Goal: Task Accomplishment & Management: Manage account settings

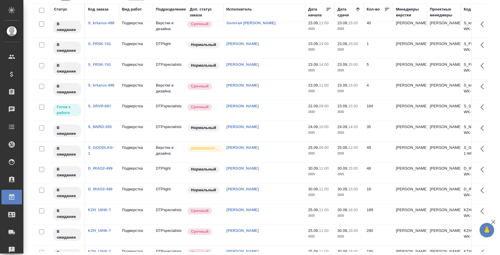
scroll to position [285, 0]
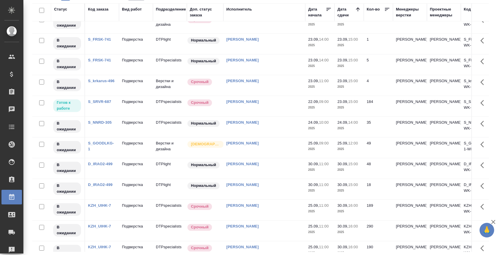
click at [143, 104] on td "Подверстка" at bounding box center [136, 106] width 34 height 20
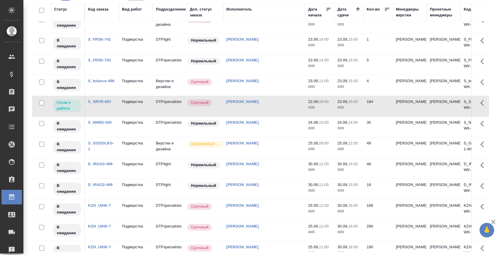
click at [143, 104] on td "Подверстка" at bounding box center [136, 106] width 34 height 20
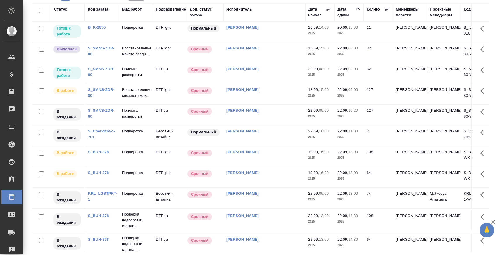
scroll to position [0, 0]
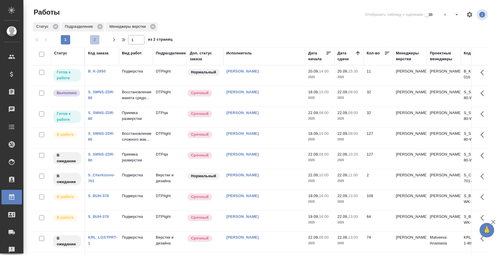
click at [94, 40] on span "2" at bounding box center [94, 40] width 9 height 6
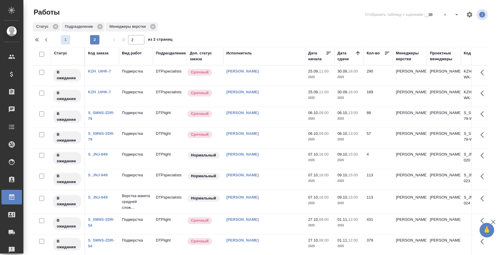
click at [66, 38] on span "1" at bounding box center [65, 40] width 9 height 6
type input "1"
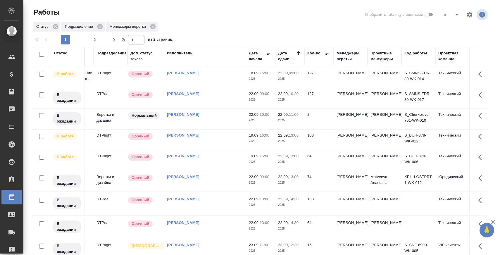
scroll to position [0, 59]
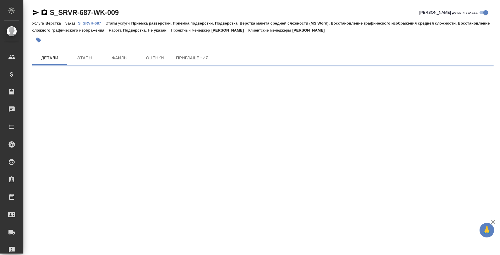
click at [33, 10] on icon "button" at bounding box center [35, 12] width 7 height 7
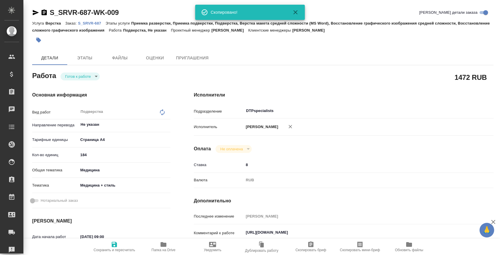
type textarea "x"
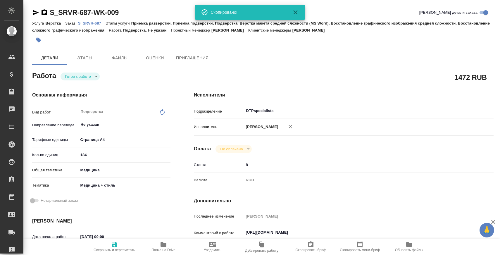
type textarea "x"
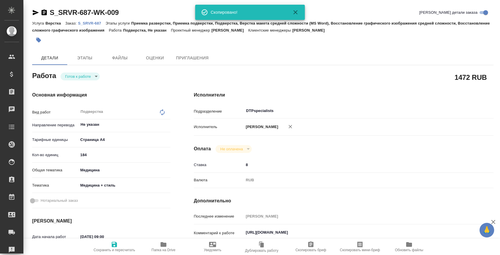
type textarea "x"
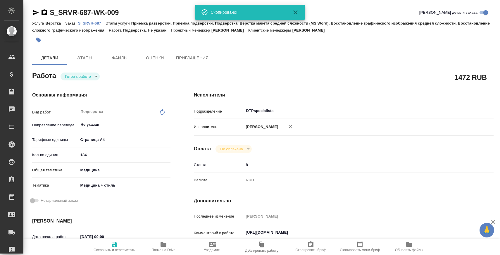
type textarea "x"
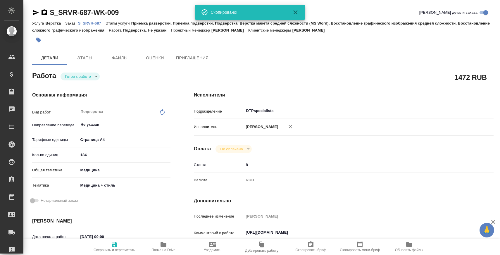
type textarea "x"
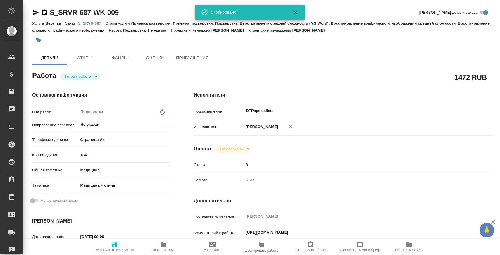
type textarea "x"
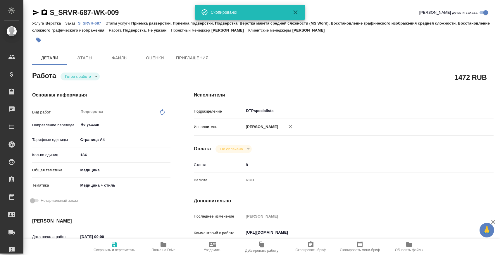
scroll to position [168, 0]
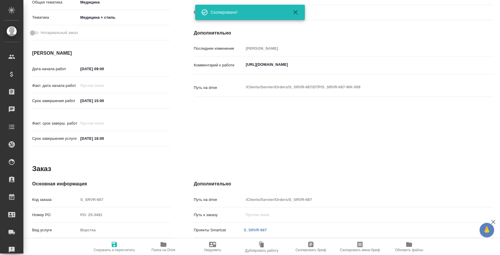
type textarea "x"
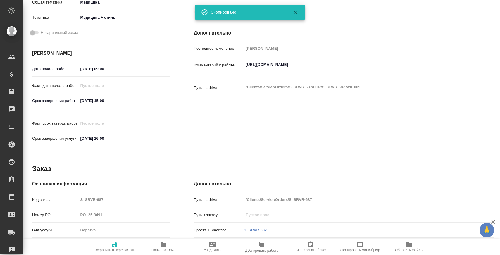
type textarea "x"
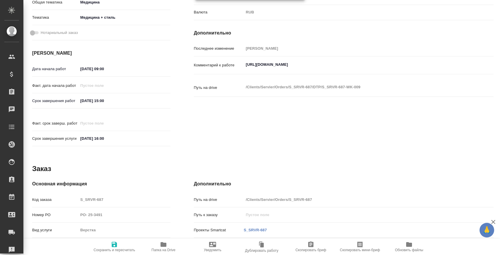
type textarea "x"
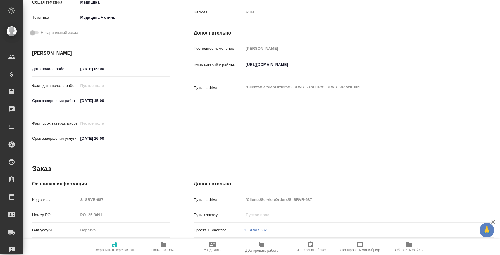
type textarea "x"
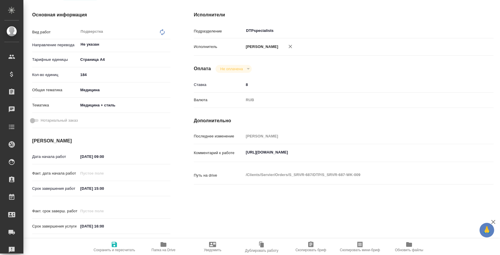
scroll to position [24, 0]
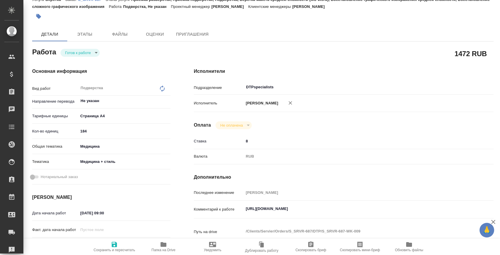
click at [158, 245] on span "Папка на Drive" at bounding box center [164, 246] width 42 height 11
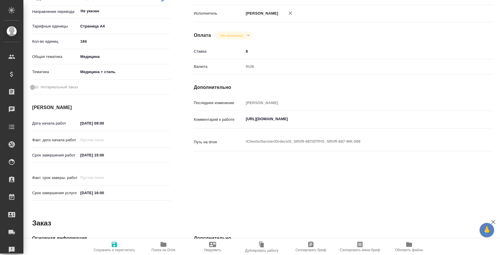
scroll to position [0, 0]
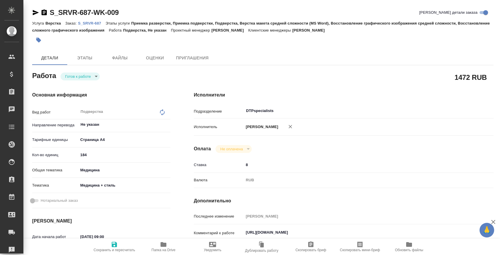
click at [94, 21] on link "S_SRVR-687" at bounding box center [92, 22] width 28 height 5
click at [38, 8] on div "S_SRVR-687-WK-009" at bounding box center [75, 12] width 87 height 9
click at [38, 10] on icon "button" at bounding box center [35, 12] width 7 height 7
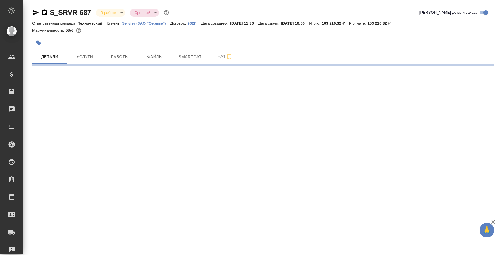
select select "RU"
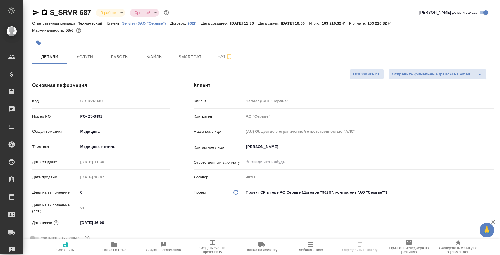
type textarea "x"
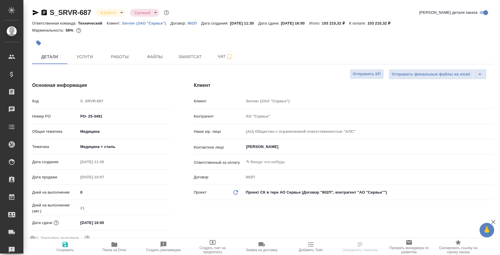
type textarea "x"
click at [215, 59] on span "Чат" at bounding box center [225, 56] width 28 height 7
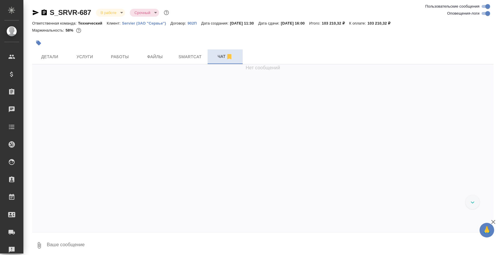
scroll to position [9677, 0]
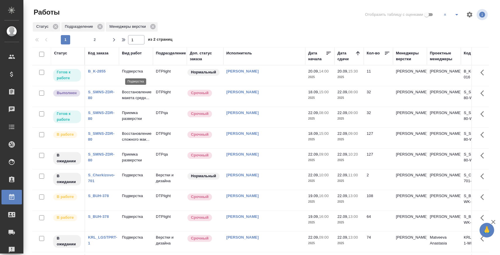
click at [133, 71] on p "Подверстка" at bounding box center [136, 71] width 28 height 6
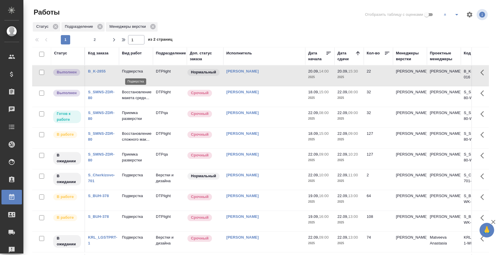
click at [127, 68] on p "Подверстка" at bounding box center [136, 71] width 28 height 6
click at [95, 70] on link "B_K-2855" at bounding box center [97, 71] width 18 height 4
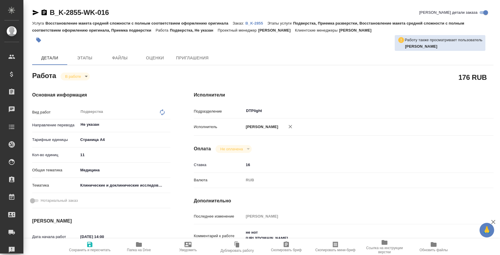
type textarea "x"
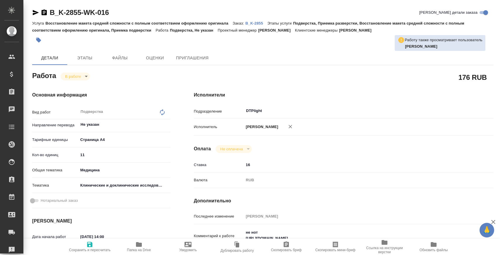
type textarea "x"
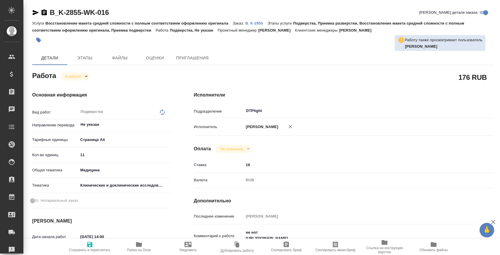
type textarea "x"
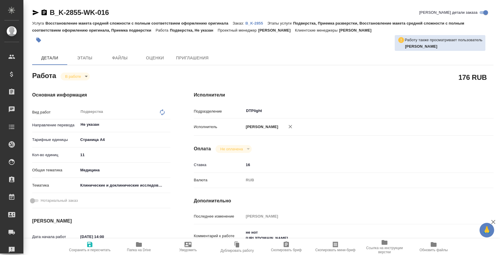
type textarea "x"
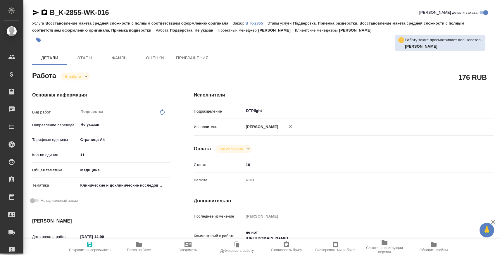
click at [255, 23] on p "B_K-2855" at bounding box center [257, 23] width 22 height 4
type textarea "x"
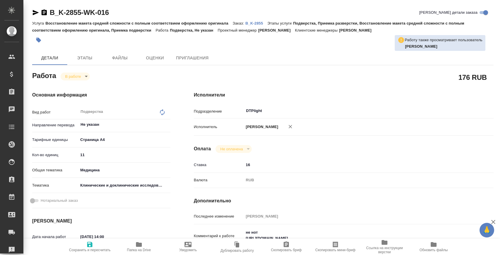
type textarea "x"
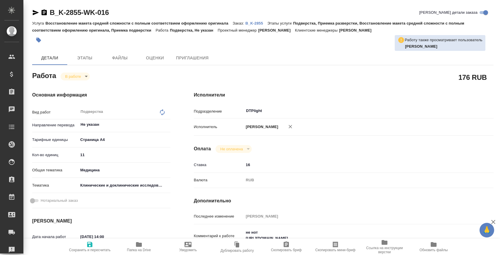
type textarea "x"
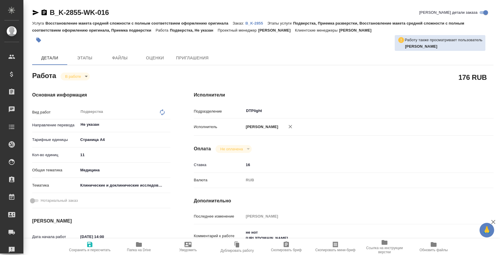
type textarea "x"
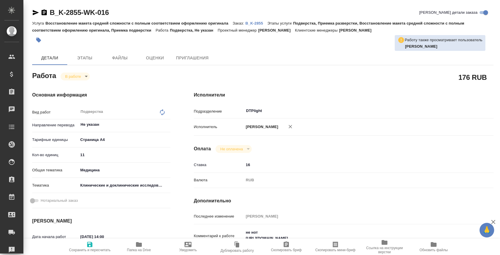
type textarea "x"
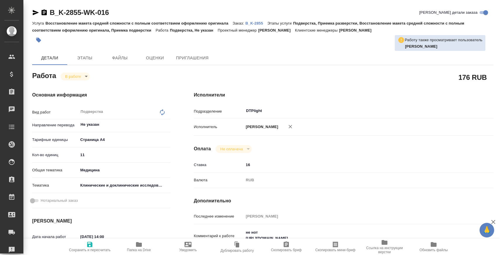
type textarea "x"
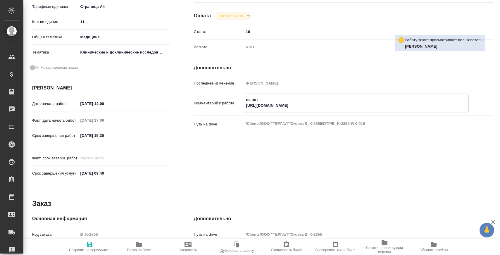
click at [267, 110] on textarea "не нот https://drive.awatera.com/s/3niRa6QM5iW2eLS" at bounding box center [356, 103] width 224 height 16
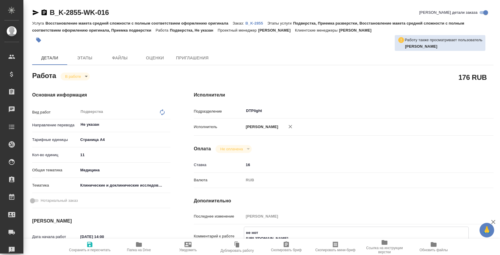
type textarea "x"
click at [257, 23] on p "B_K-2855" at bounding box center [257, 23] width 22 height 4
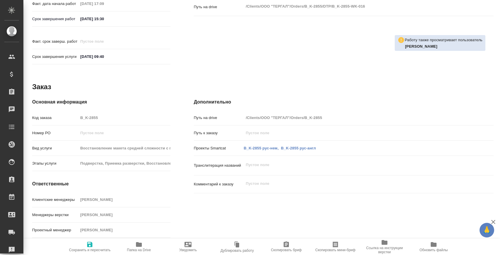
scroll to position [25, 0]
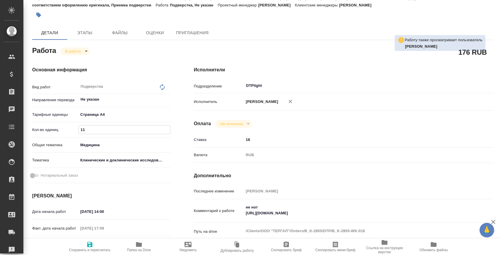
click at [98, 130] on input "11" at bounding box center [125, 130] width 92 height 8
type input "1"
type textarea "x"
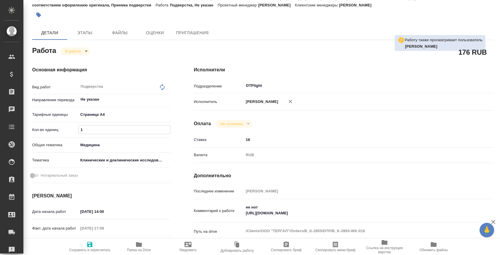
type textarea "x"
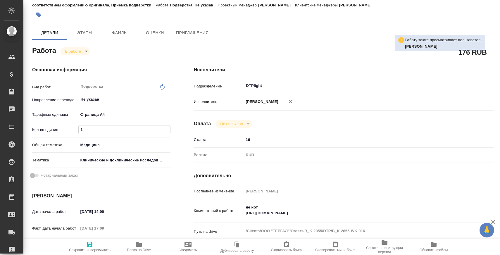
type textarea "x"
type input "2"
type textarea "x"
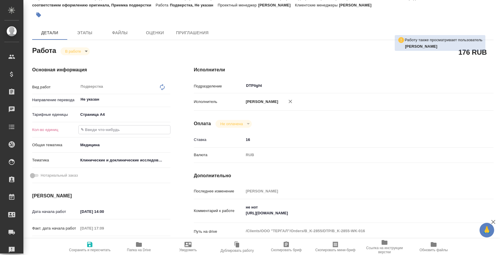
type textarea "x"
type input "22"
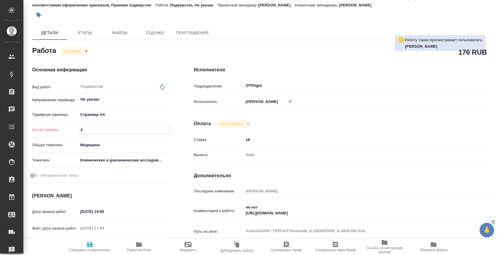
type textarea "x"
type input "22"
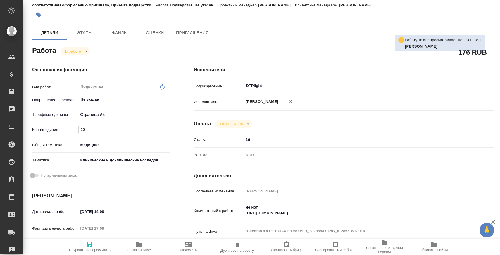
click at [88, 242] on icon "button" at bounding box center [89, 244] width 5 height 5
type textarea "x"
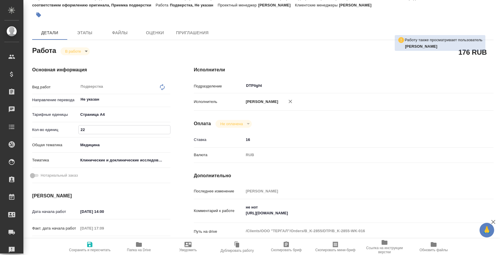
type textarea "x"
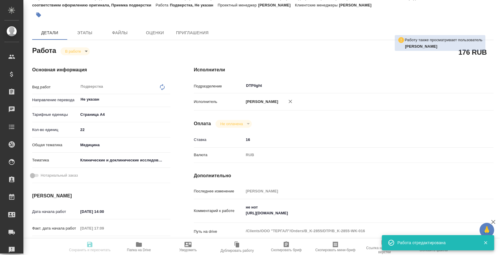
type input "inProgress"
type textarea "Подверстка"
type textarea "x"
type input "Не указан"
type input "5f036ec4e16dec2d6b59c8ff"
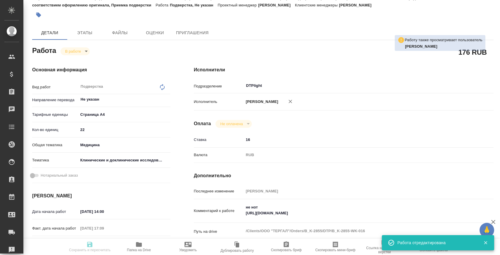
type input "22"
type input "med"
type input "5a8b8b956a9677013d343d9e"
type input "20.09.2025 14:00"
type input "19.09.2025 17:09"
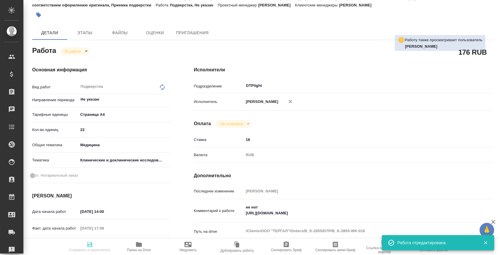
type input "20.09.2025 15:30"
type input "[DATE] 09:40"
type input "DTPlight"
type input "notPayed"
type input "16"
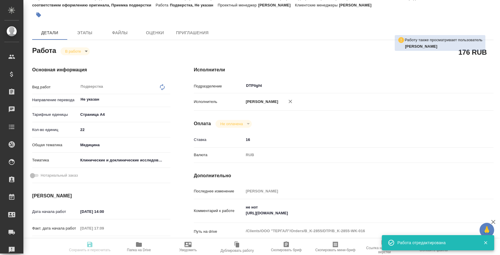
type input "RUB"
type input "[PERSON_NAME]"
type textarea "не нот https://drive.awatera.com/s/3niRa6QM5iW2eLS"
type textarea "x"
type textarea "/Clients/ООО "ТЕРГАЛ"/Orders/B_K-2855/DTP/B_K-2855-WK-016"
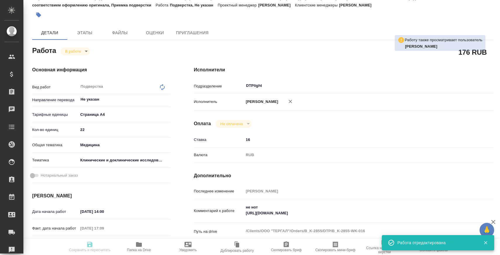
type textarea "x"
type input "B_K-2855"
type input "Восстановление макета средней сложности с полным соответствием оформлению ориги…"
type input "Подверстка, Приемка разверстки, Восстановление макета средней сложности с полны…"
type input "[PERSON_NAME]"
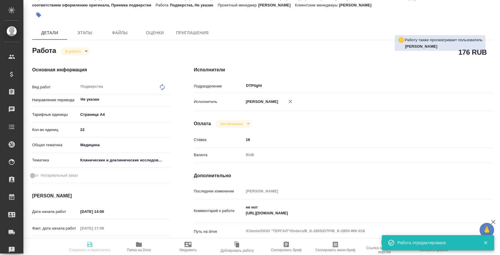
type input "[PERSON_NAME]"
type input "/Clients/ООО "ТЕРГАЛ"/Orders/B_K-2855"
type textarea "x"
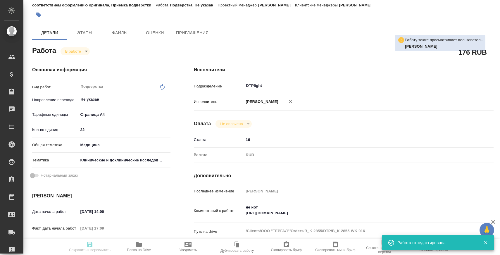
type textarea "x"
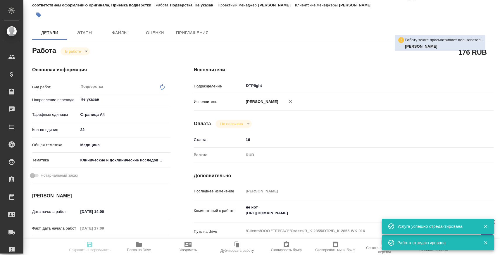
type textarea "x"
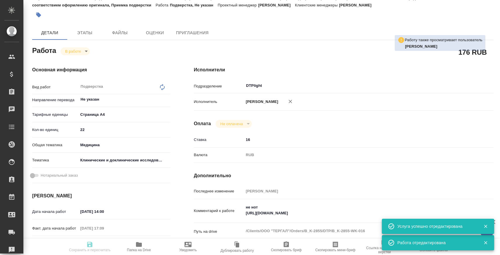
type textarea "x"
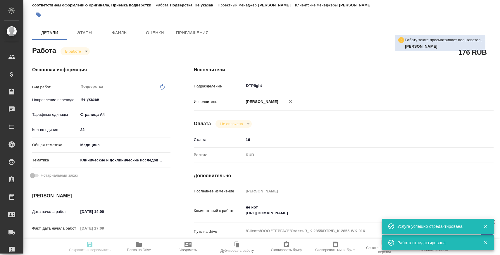
type textarea "x"
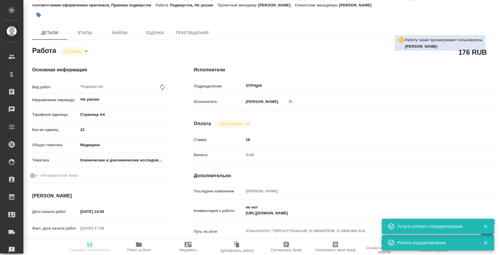
type textarea "x"
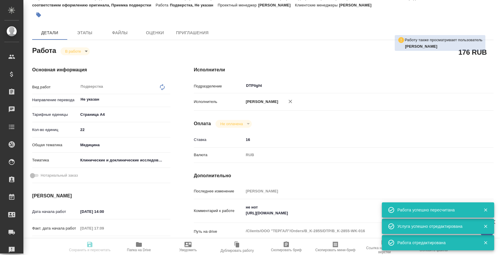
type input "inProgress"
type textarea "Подверстка"
type textarea "x"
type input "Не указан"
type input "5f036ec4e16dec2d6b59c8ff"
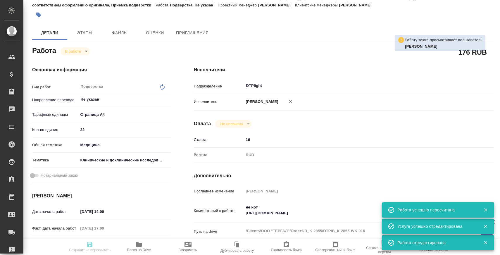
type input "22"
type input "med"
type input "5a8b8b956a9677013d343d9e"
type input "20.09.2025 14:00"
type input "19.09.2025 17:09"
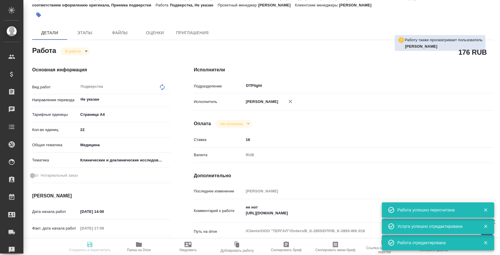
type input "20.09.2025 15:30"
type input "[DATE] 09:40"
type input "DTPlight"
type input "notPayed"
type input "16"
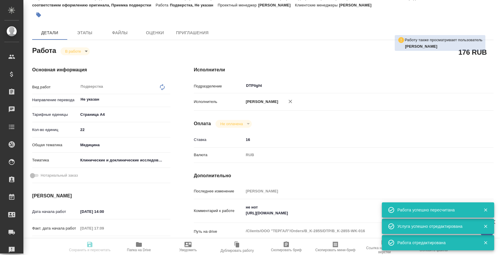
type input "RUB"
type input "[PERSON_NAME]"
type textarea "не нот https://drive.awatera.com/s/3niRa6QM5iW2eLS"
type textarea "x"
type textarea "/Clients/ООО "ТЕРГАЛ"/Orders/B_K-2855/DTP/B_K-2855-WK-016"
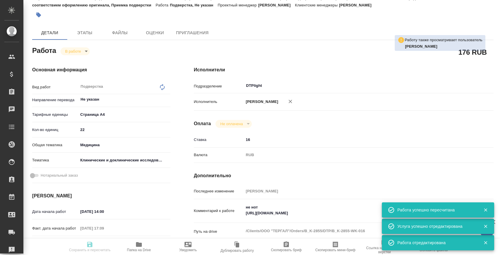
type textarea "x"
type input "B_K-2855"
type input "Восстановление макета средней сложности с полным соответствием оформлению ориги…"
type input "Подверстка, Приемка разверстки, Восстановление макета средней сложности с полны…"
type input "[PERSON_NAME]"
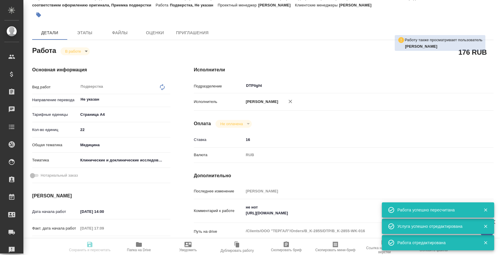
type input "[PERSON_NAME]"
type input "/Clients/ООО "ТЕРГАЛ"/Orders/B_K-2855"
type textarea "x"
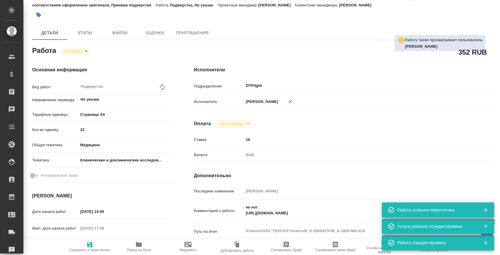
type textarea "x"
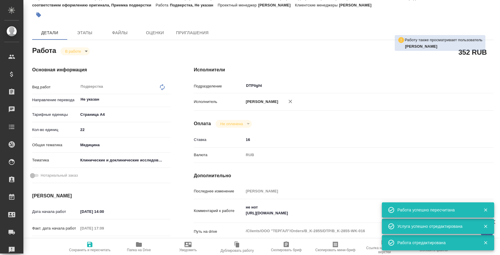
type textarea "x"
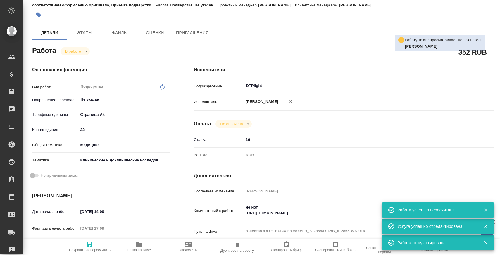
type textarea "x"
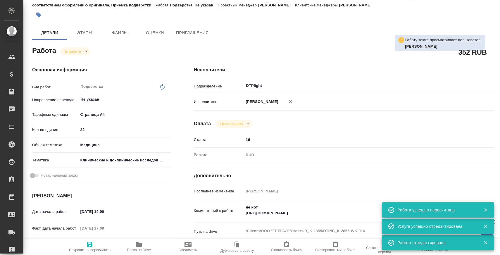
type textarea "x"
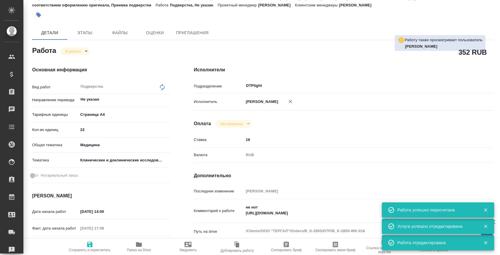
type textarea "x"
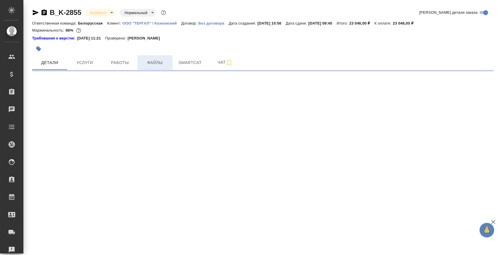
click at [139, 63] on button "Файлы" at bounding box center [155, 62] width 35 height 15
select select "RU"
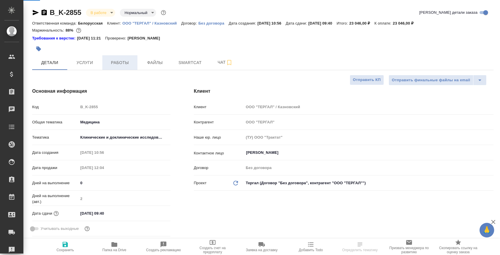
type textarea "x"
click at [132, 63] on span "Работы" at bounding box center [120, 62] width 28 height 7
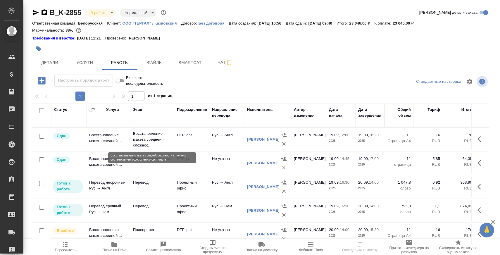
click at [151, 137] on p "Восстановление макета средней сложнос..." at bounding box center [152, 140] width 38 height 18
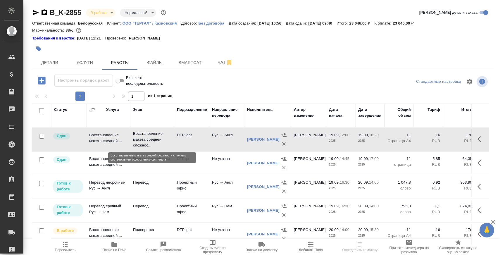
click at [151, 137] on p "Восстановление макета средней сложнос..." at bounding box center [152, 140] width 38 height 18
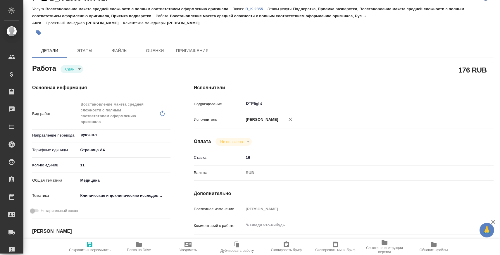
type textarea "x"
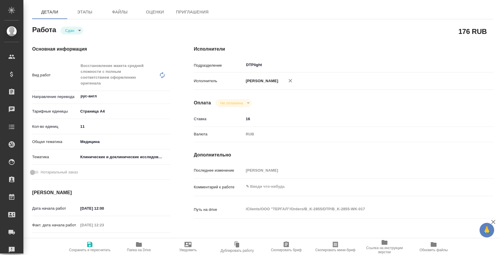
type textarea "x"
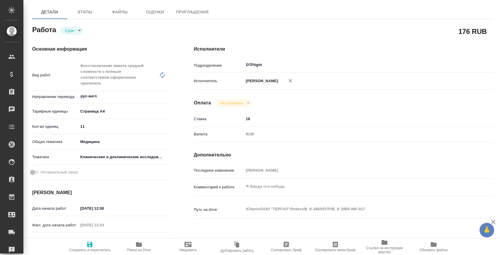
scroll to position [56, 0]
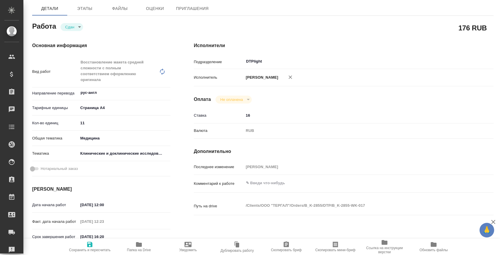
type textarea "x"
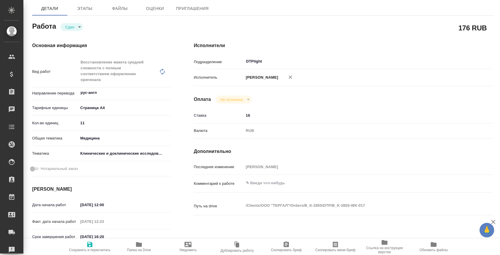
type textarea "x"
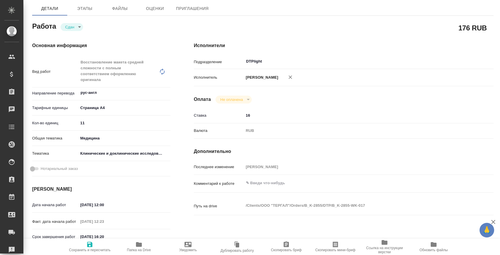
type textarea "x"
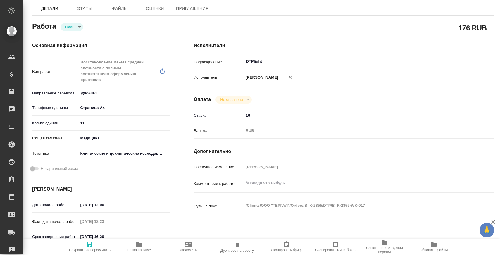
click at [142, 251] on span "Папка на Drive" at bounding box center [139, 250] width 24 height 4
type textarea "x"
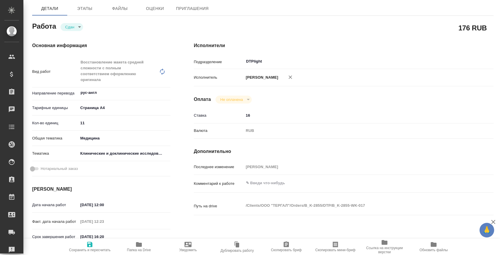
type textarea "x"
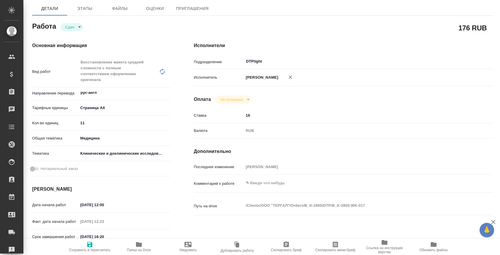
type textarea "x"
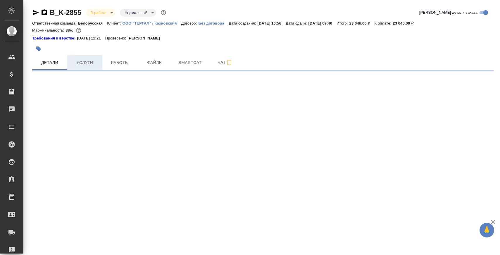
select select "RU"
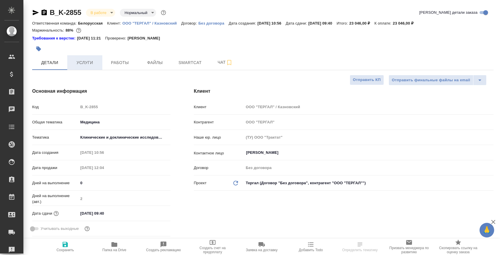
type textarea "x"
click at [90, 66] on button "Услуги" at bounding box center [84, 62] width 35 height 15
type textarea "x"
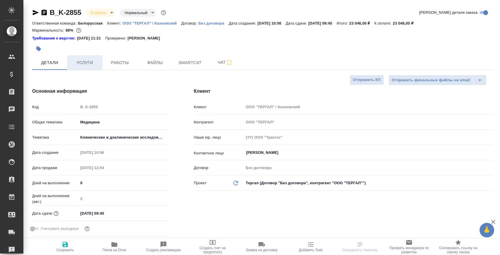
type textarea "x"
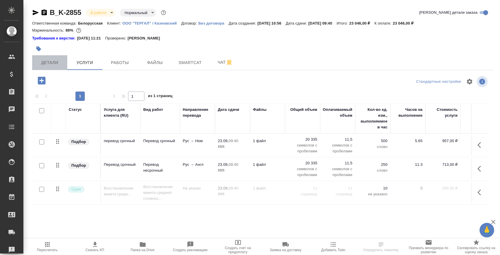
click at [49, 65] on span "Детали" at bounding box center [50, 62] width 28 height 7
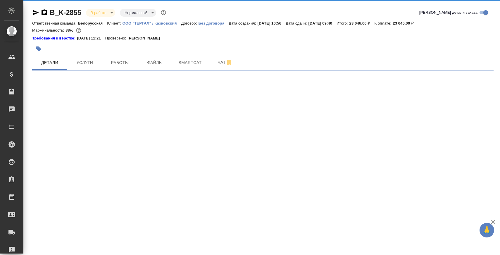
select select "RU"
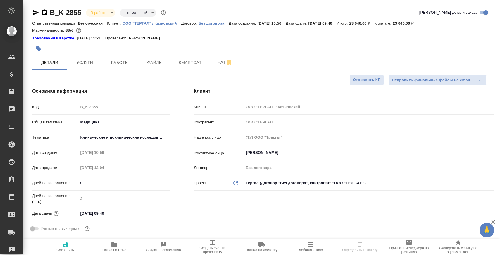
type textarea "x"
click at [214, 65] on span "Чат" at bounding box center [225, 62] width 28 height 7
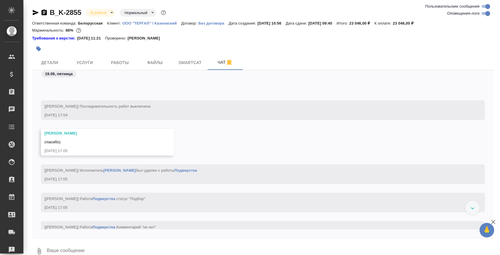
scroll to position [2766, 0]
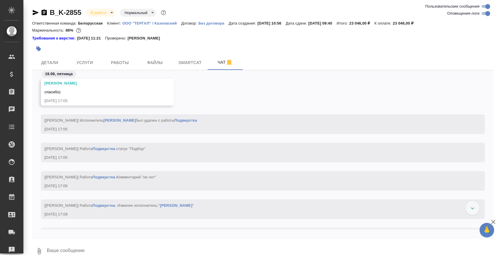
click at [37, 16] on div "B_K-2855 В работе inProgress Нормальный normal" at bounding box center [99, 12] width 135 height 9
click at [35, 11] on icon "button" at bounding box center [35, 12] width 7 height 7
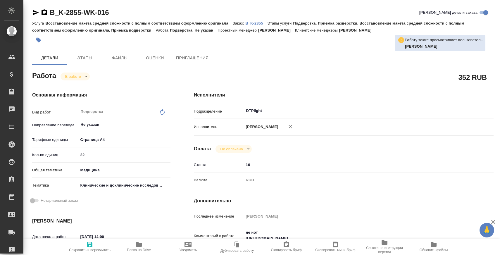
type textarea "x"
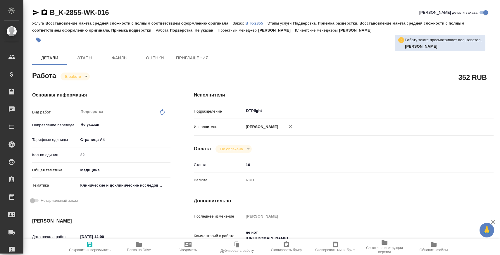
type textarea "x"
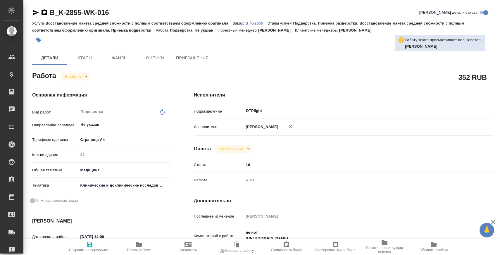
type textarea "x"
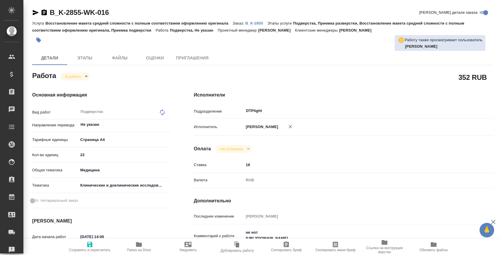
type textarea "x"
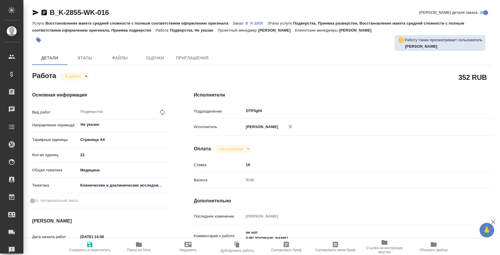
type textarea "x"
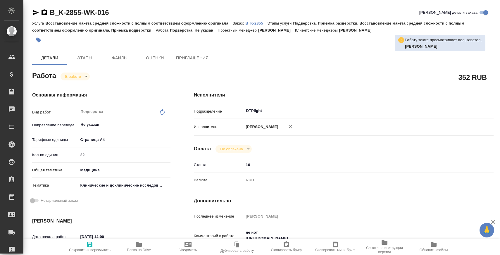
type textarea "x"
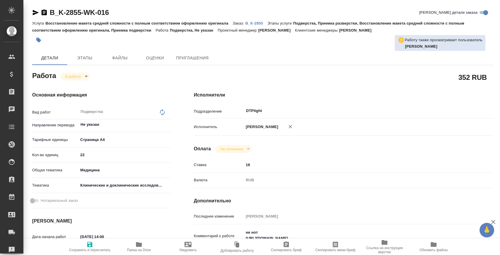
type textarea "x"
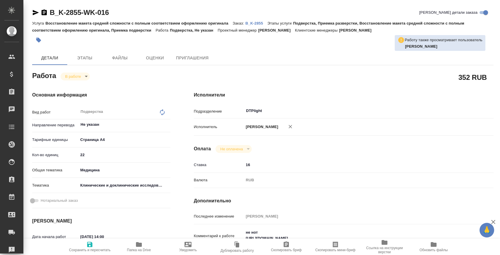
type textarea "x"
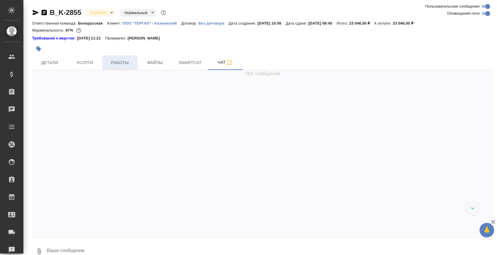
click at [116, 66] on span "Работы" at bounding box center [120, 62] width 28 height 7
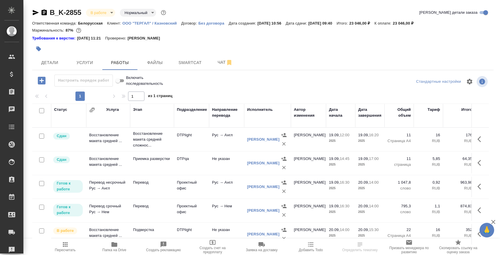
click at [77, 55] on div at bounding box center [186, 48] width 308 height 13
click at [75, 65] on span "Услуги" at bounding box center [85, 62] width 28 height 7
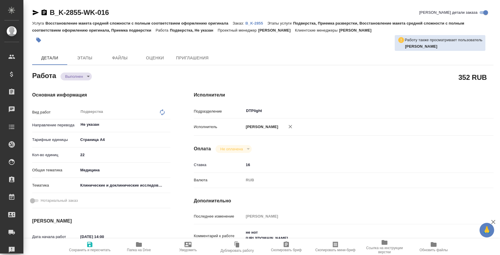
type textarea "x"
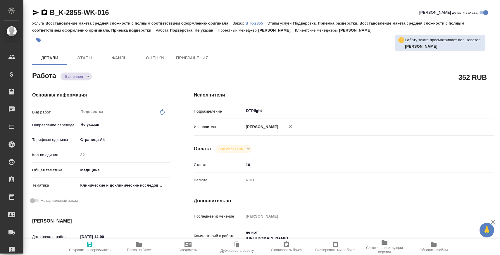
type textarea "x"
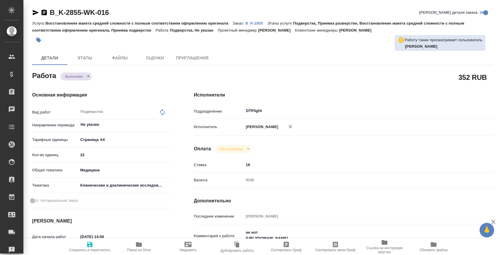
type textarea "x"
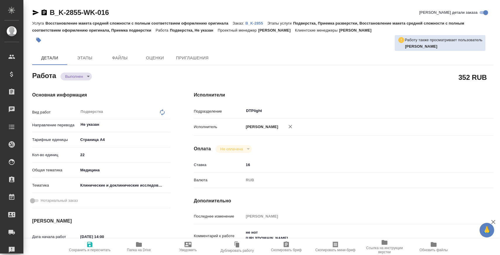
type textarea "x"
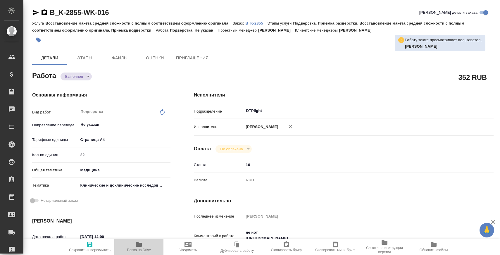
type textarea "x"
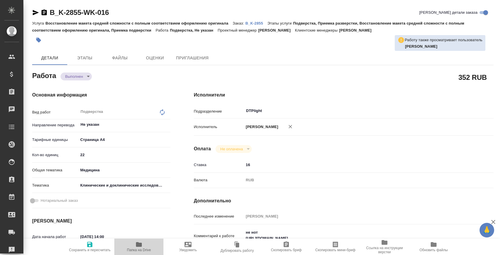
click at [153, 244] on span "Папка на Drive" at bounding box center [139, 246] width 42 height 11
type textarea "x"
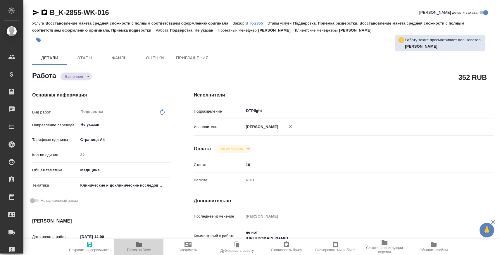
type textarea "x"
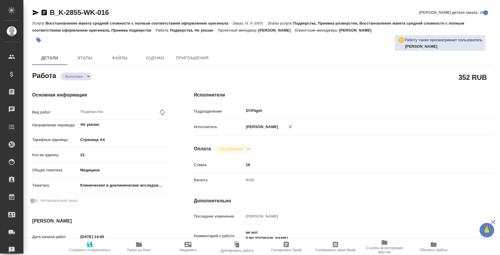
type textarea "x"
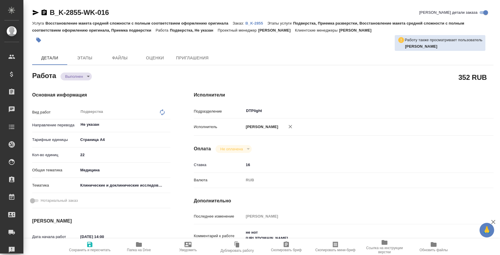
type textarea "x"
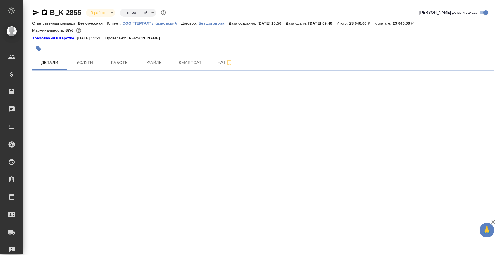
select select "RU"
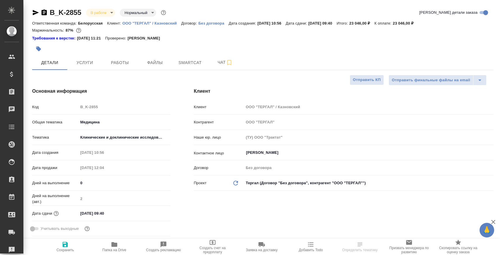
type textarea "x"
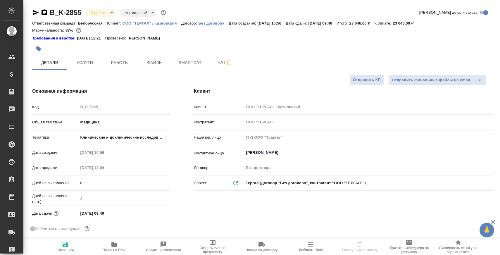
type textarea "x"
click at [34, 13] on icon "button" at bounding box center [35, 12] width 7 height 7
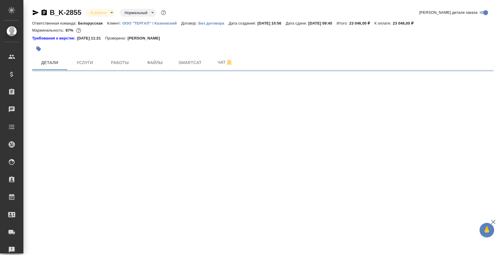
select select "RU"
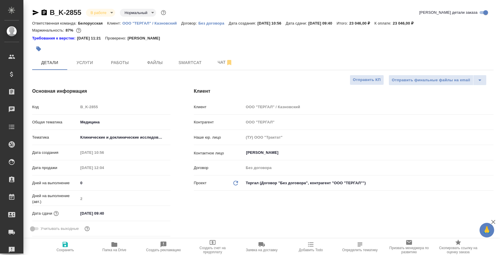
type textarea "x"
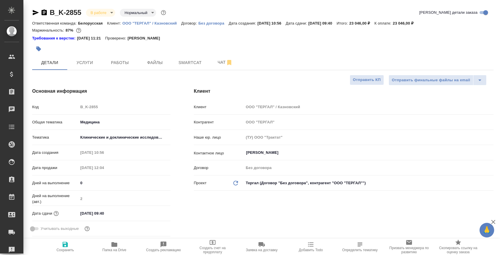
type textarea "x"
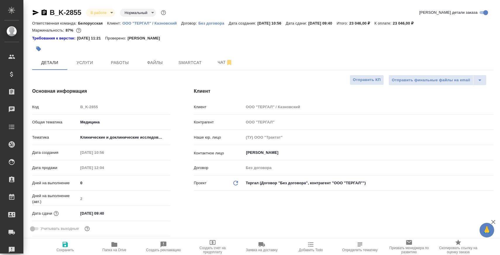
type textarea "x"
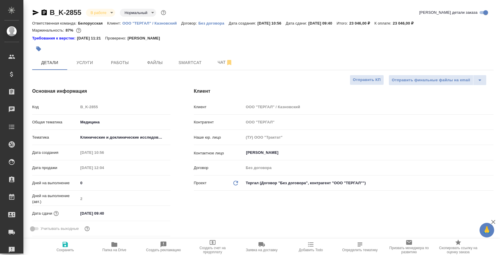
type textarea "x"
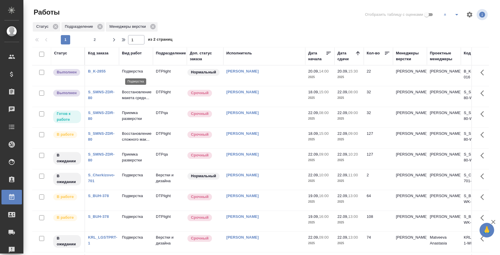
click at [135, 72] on p "Подверстка" at bounding box center [136, 71] width 28 height 6
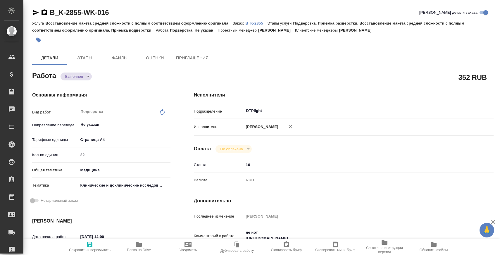
type textarea "x"
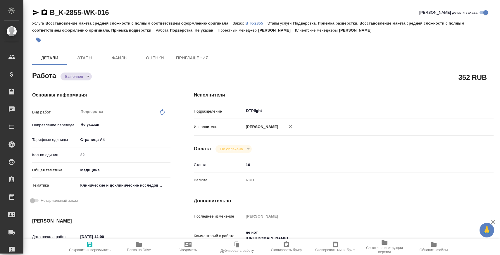
type textarea "x"
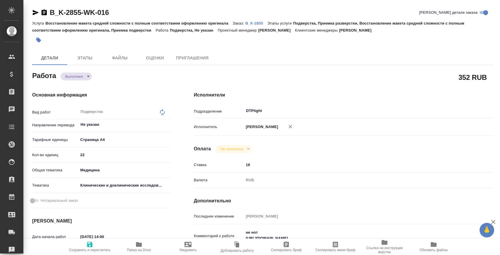
type textarea "x"
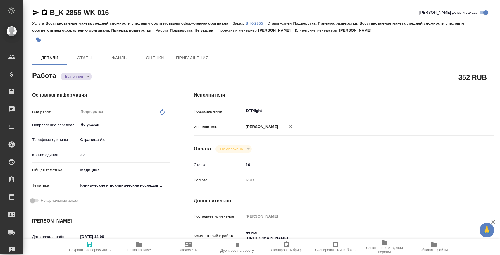
type textarea "x"
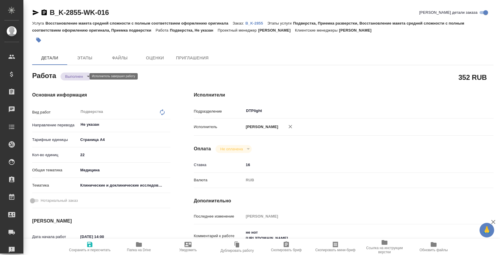
click at [72, 77] on body "🙏 .cls-1 fill:#fff; AWATERA [PERSON_NAME] Спецификации Заказы Чаты Todo Проекты…" at bounding box center [250, 127] width 500 height 255
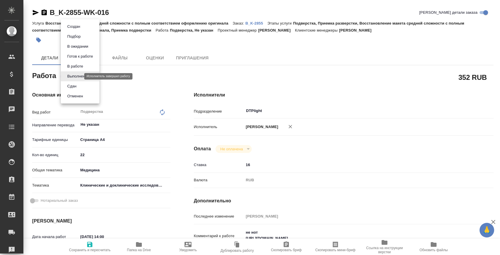
type textarea "x"
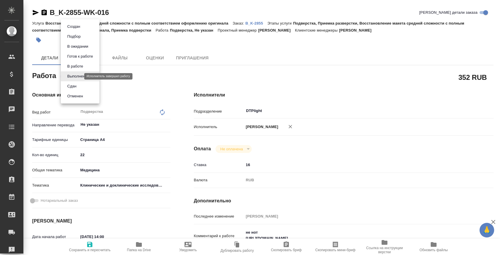
type textarea "x"
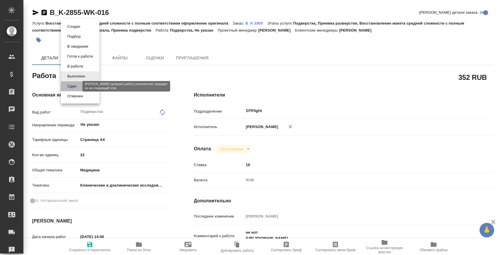
click at [72, 84] on button "Сдан" at bounding box center [72, 86] width 13 height 6
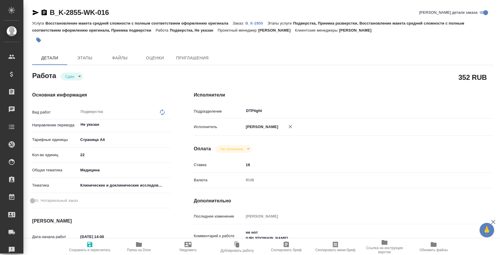
type textarea "x"
